Goal: Check status

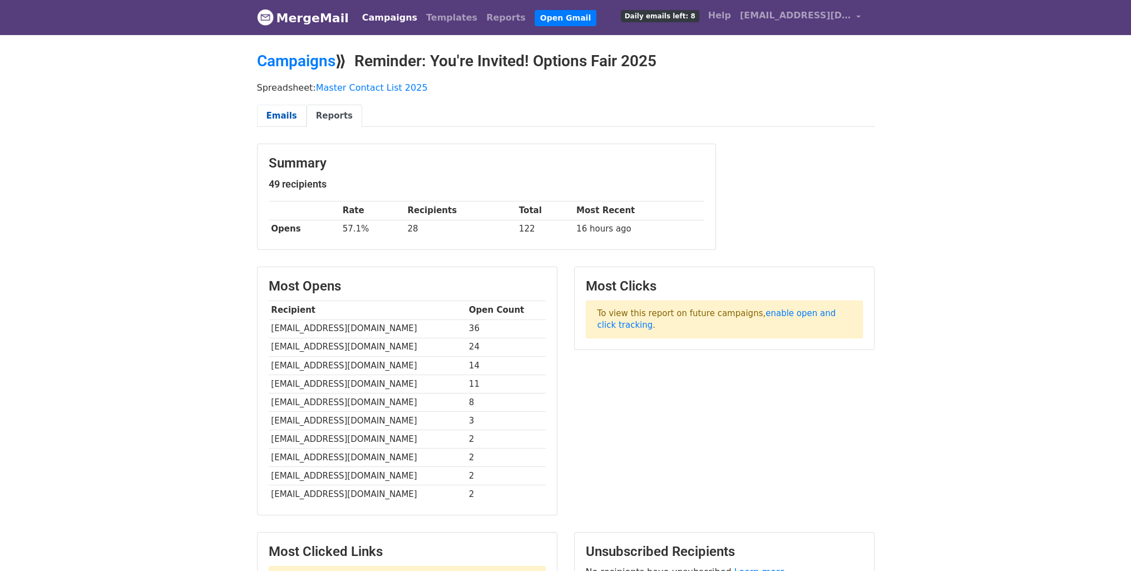
click at [272, 115] on link "Emails" at bounding box center [282, 116] width 50 height 23
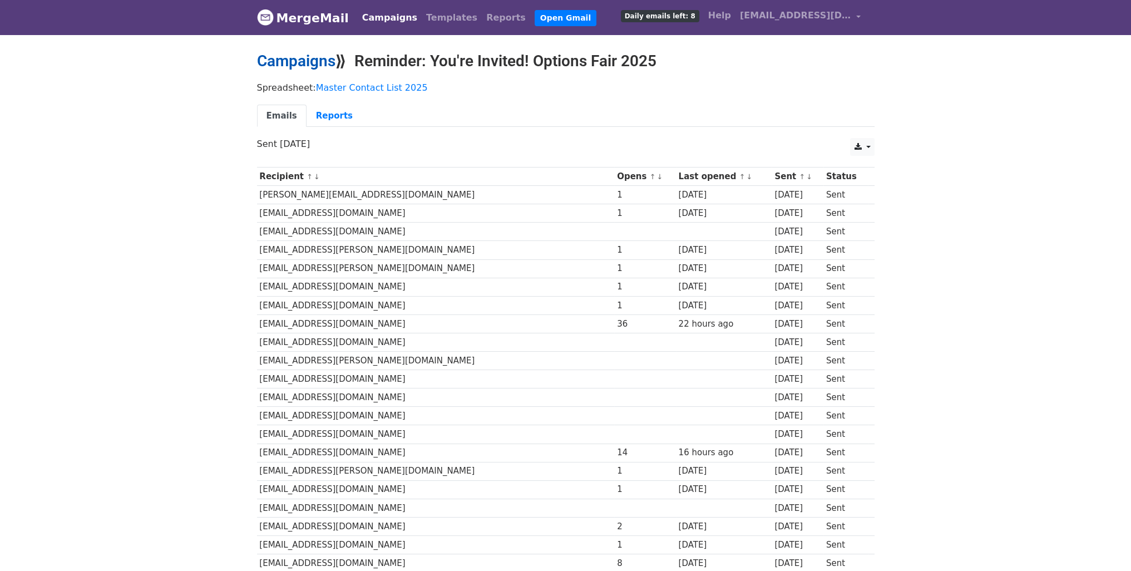
click at [320, 62] on link "Campaigns" at bounding box center [296, 61] width 78 height 18
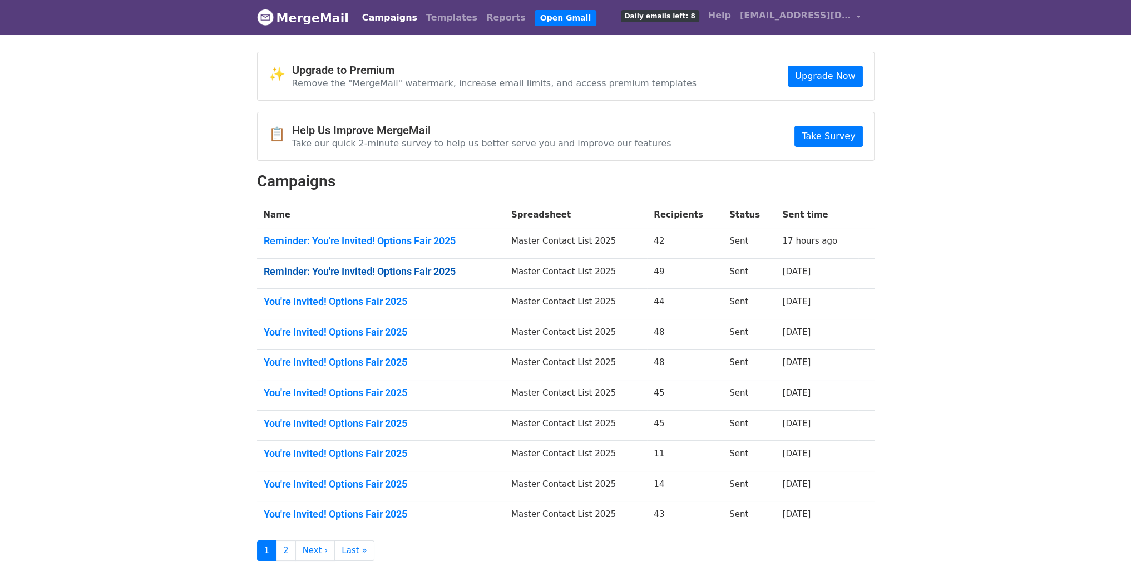
click at [403, 274] on link "Reminder: You're Invited! Options Fair 2025" at bounding box center [381, 271] width 234 height 12
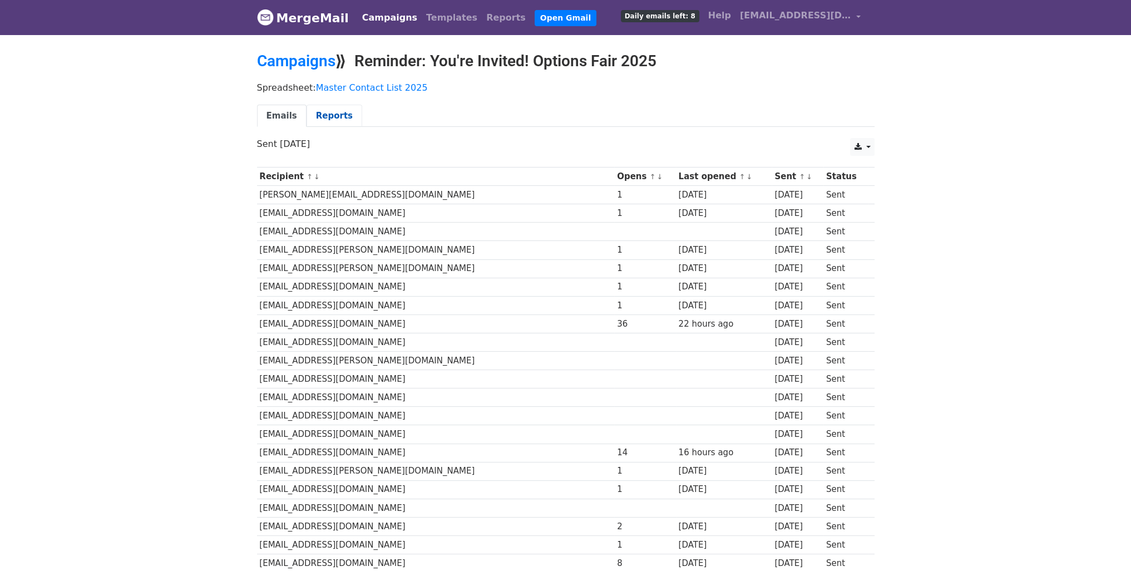
click at [327, 112] on link "Reports" at bounding box center [335, 116] width 56 height 23
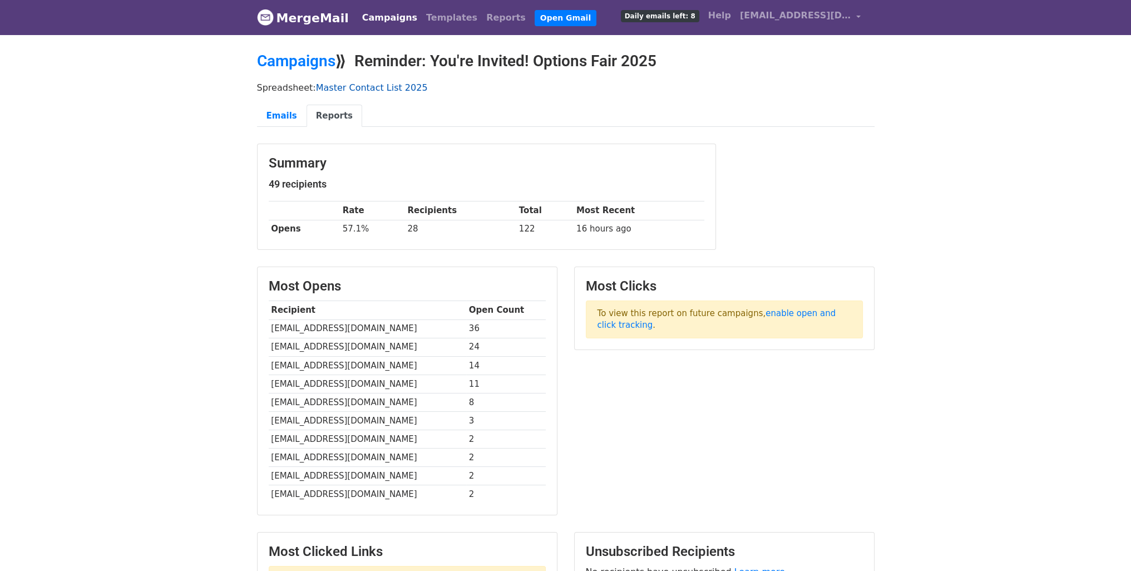
drag, startPoint x: 0, startPoint y: 0, endPoint x: 361, endPoint y: 86, distance: 370.7
click at [361, 86] on link "Master Contact List 2025" at bounding box center [372, 87] width 112 height 11
